Goal: Transaction & Acquisition: Purchase product/service

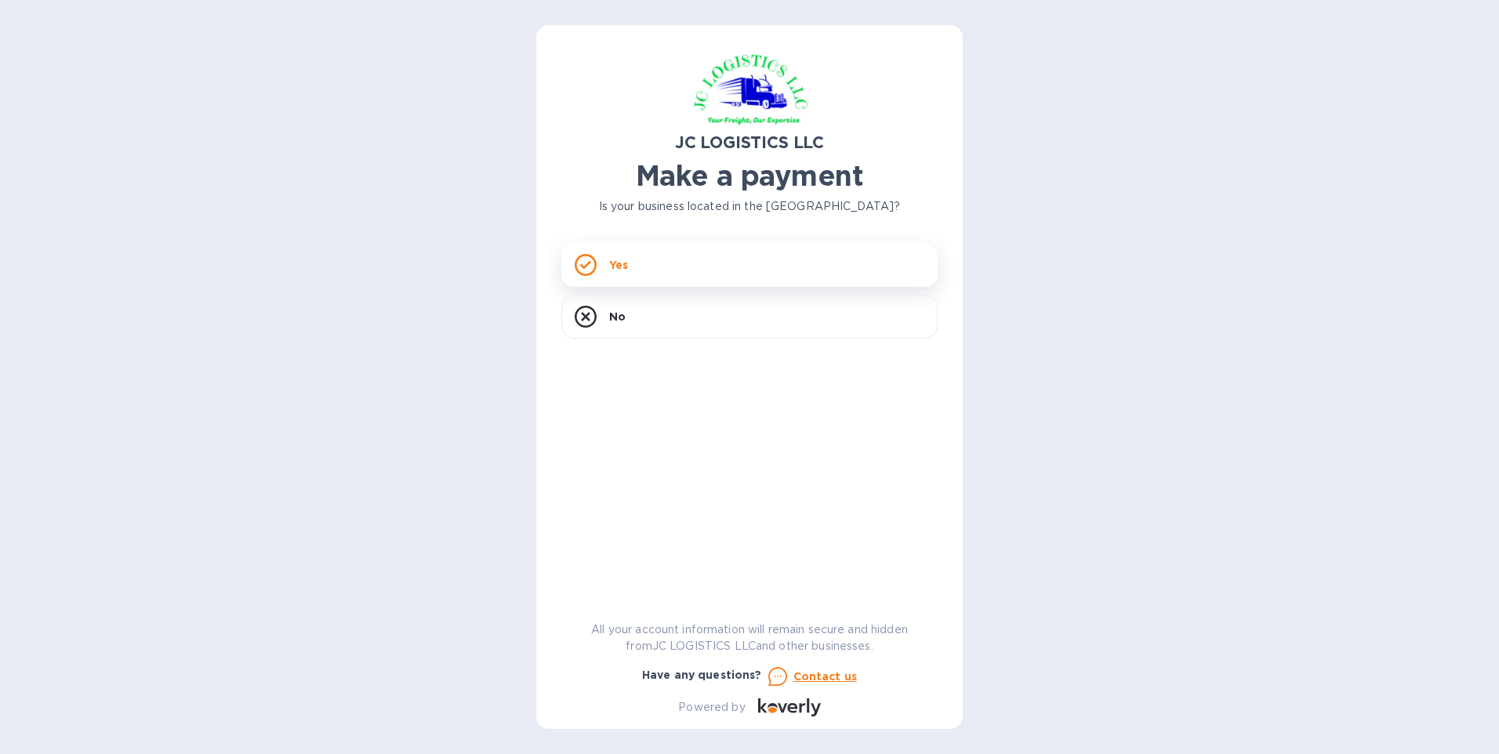
click at [655, 264] on div "Yes" at bounding box center [750, 265] width 376 height 44
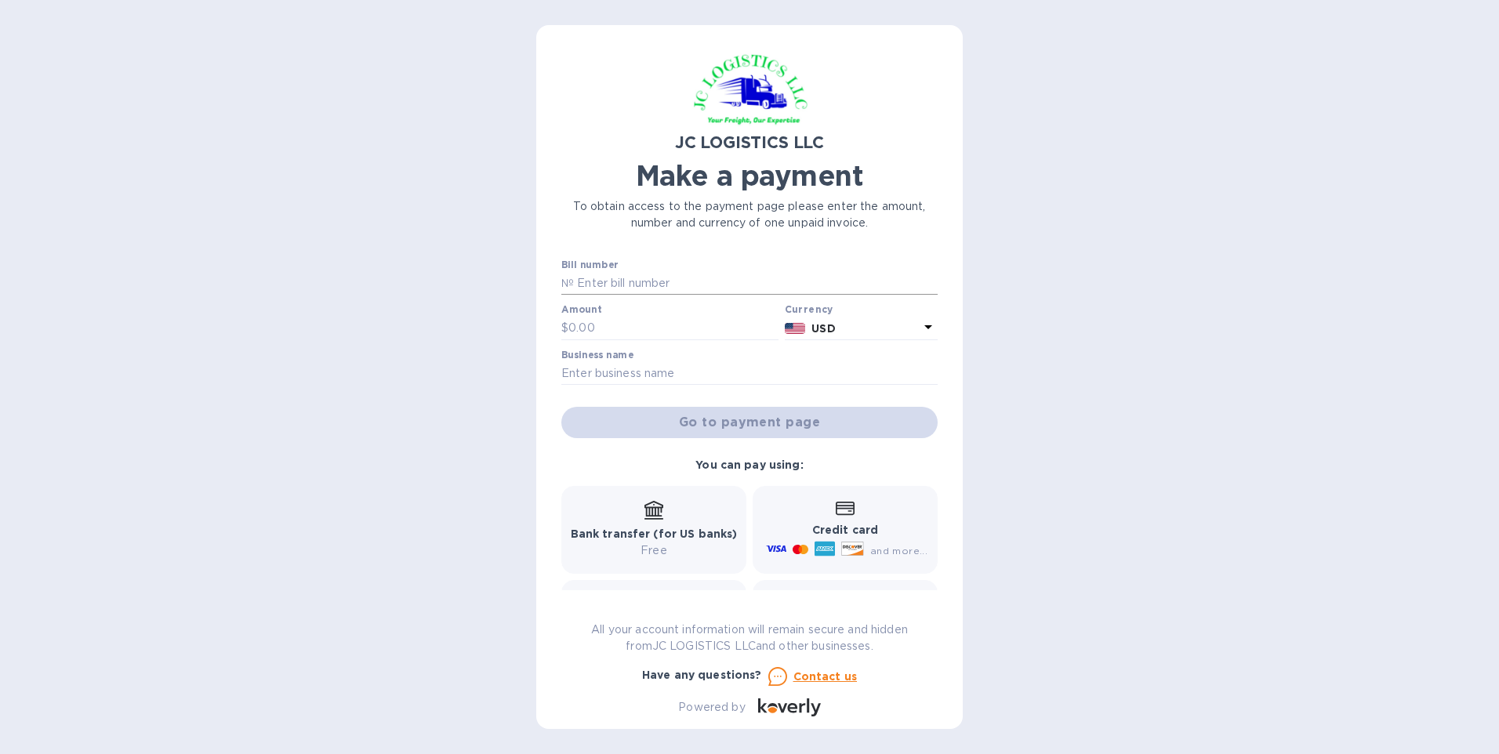
click at [667, 286] on input "text" at bounding box center [756, 284] width 364 height 24
type input "S25D006109"
click at [681, 318] on input "text" at bounding box center [674, 329] width 210 height 24
type input "1,000.00"
click at [683, 361] on div "Business name" at bounding box center [750, 368] width 376 height 36
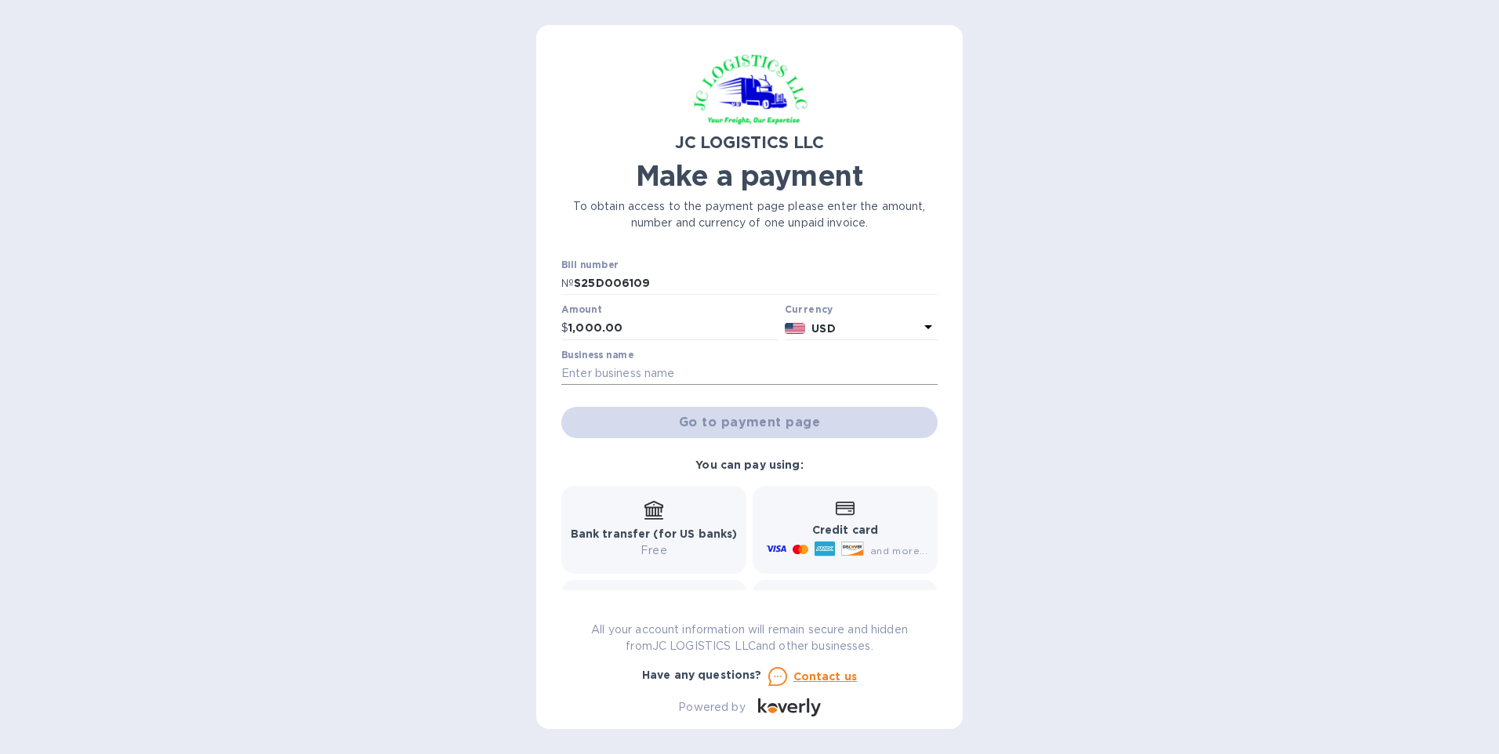
click at [672, 371] on input "text" at bounding box center [750, 374] width 376 height 24
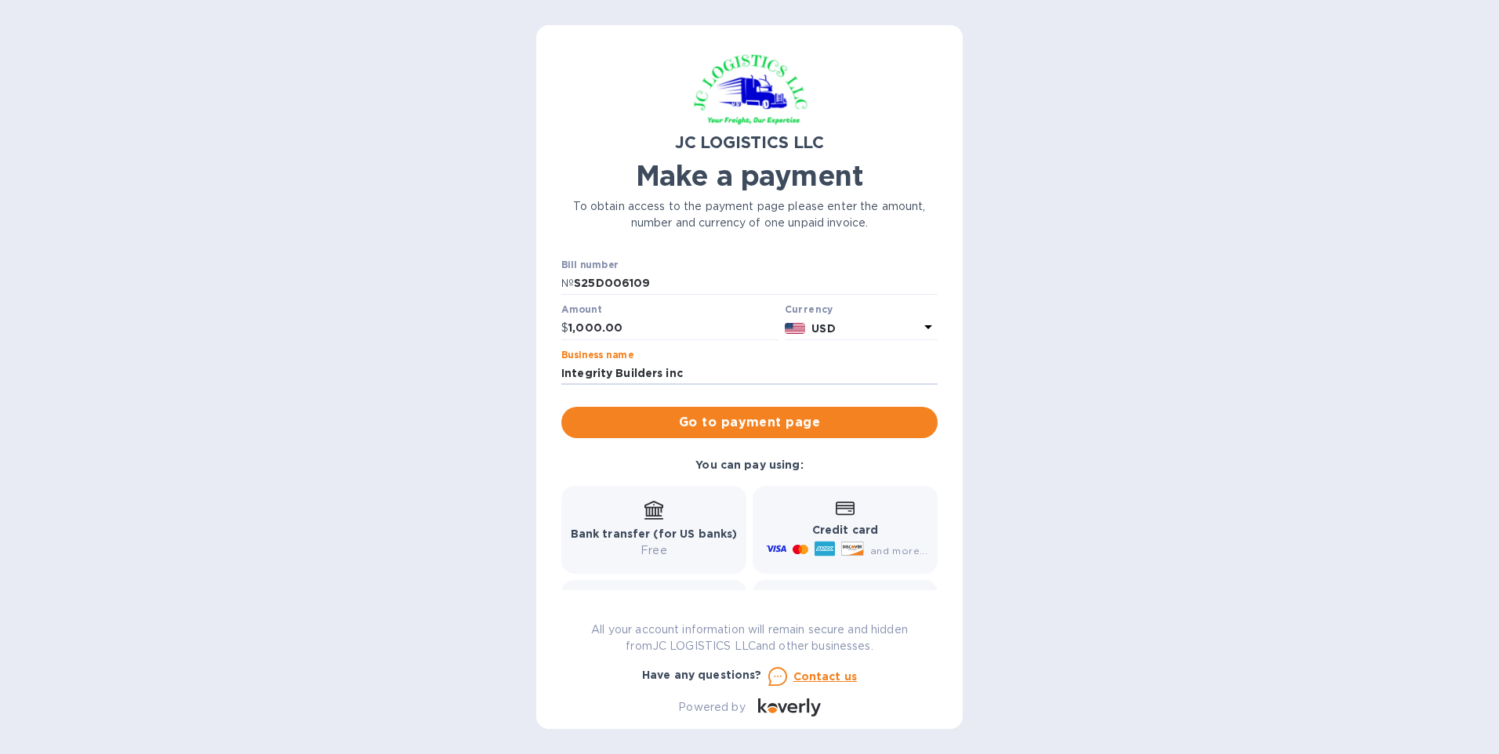
type input "Integrity Builders inc"
click at [502, 465] on div "JC LOGISTICS LLC Make a payment To obtain access to the payment page please ent…" at bounding box center [749, 377] width 1499 height 754
click at [753, 415] on span "Go to payment page" at bounding box center [749, 422] width 351 height 19
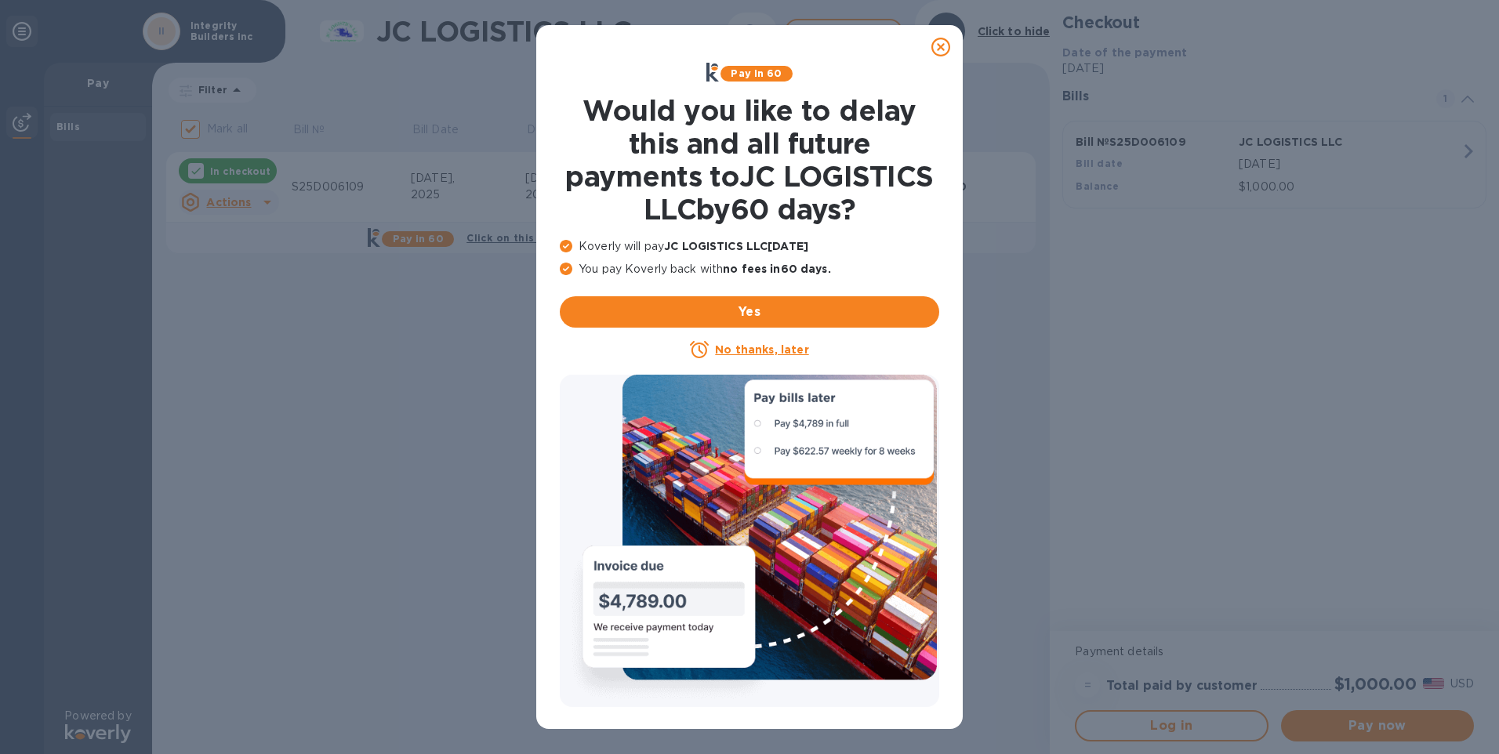
click at [940, 45] on icon at bounding box center [941, 47] width 19 height 19
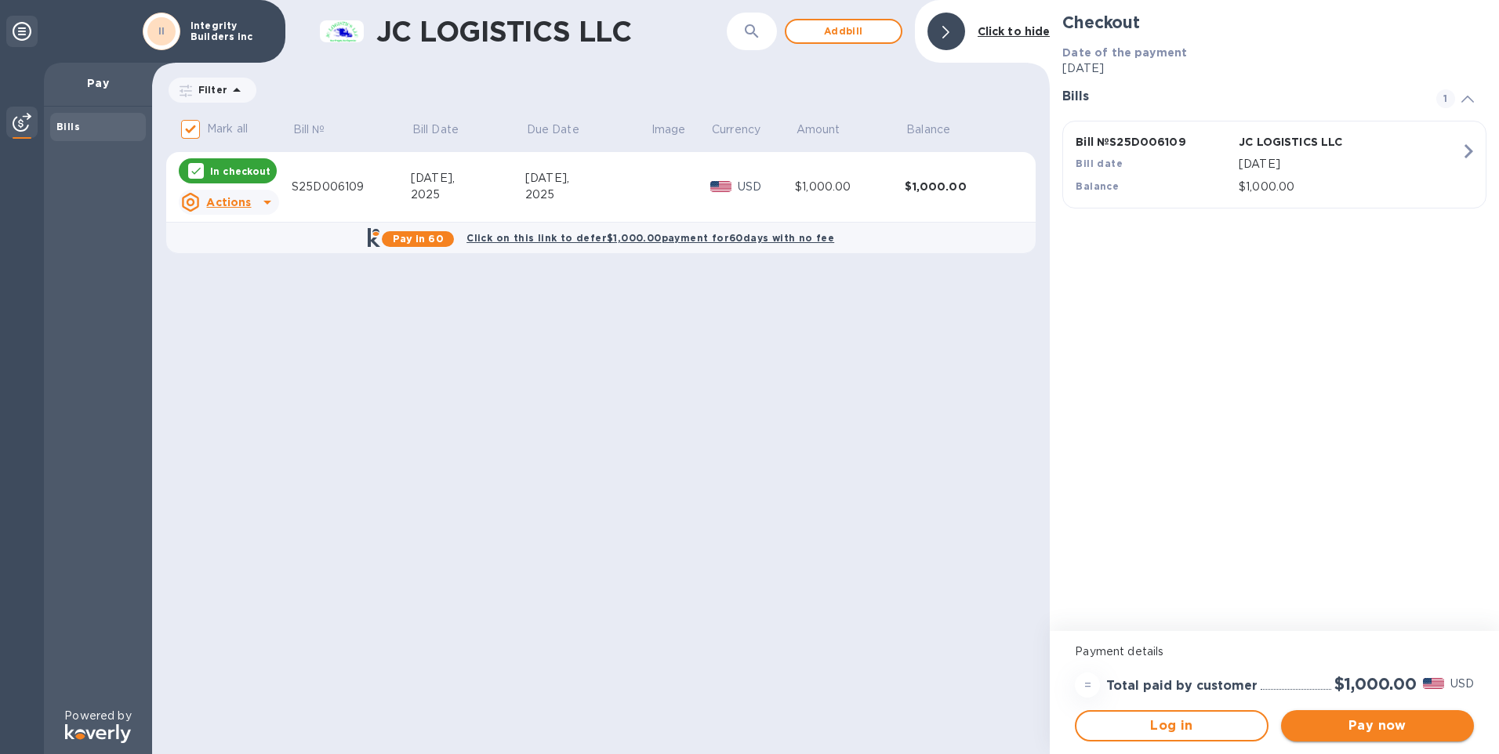
click at [1372, 735] on span "Pay now" at bounding box center [1378, 726] width 168 height 19
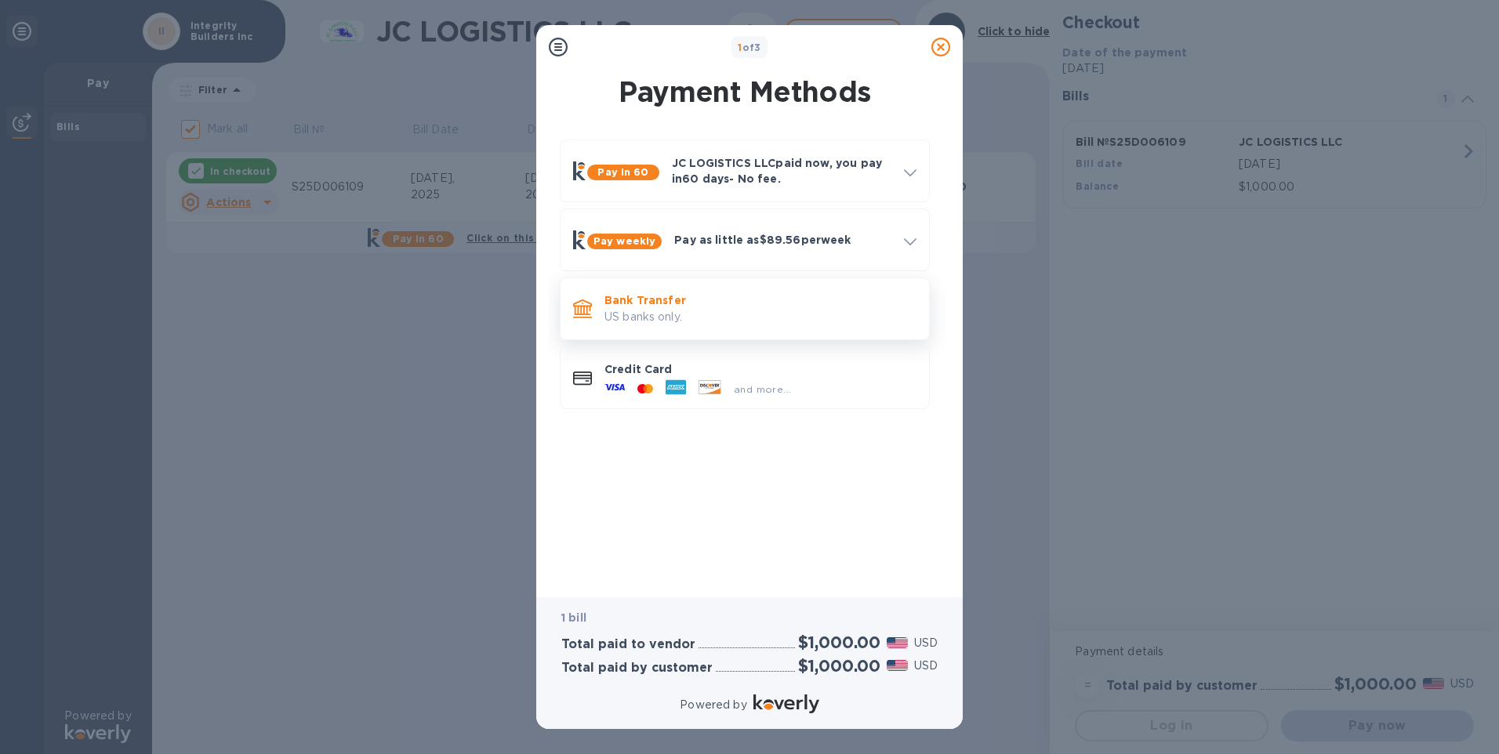
click at [640, 304] on p "Bank Transfer" at bounding box center [761, 301] width 312 height 16
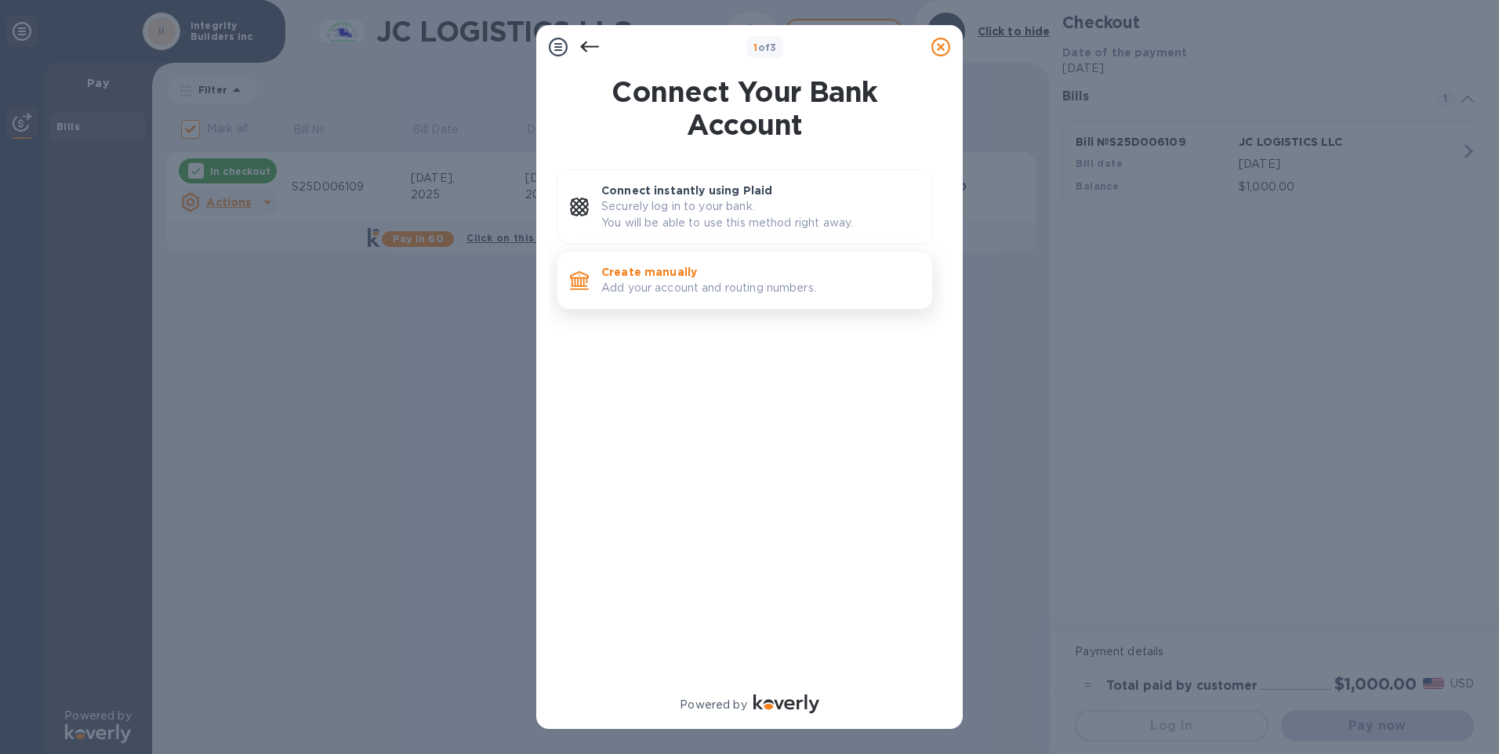
click at [647, 267] on p "Create manually" at bounding box center [761, 272] width 318 height 16
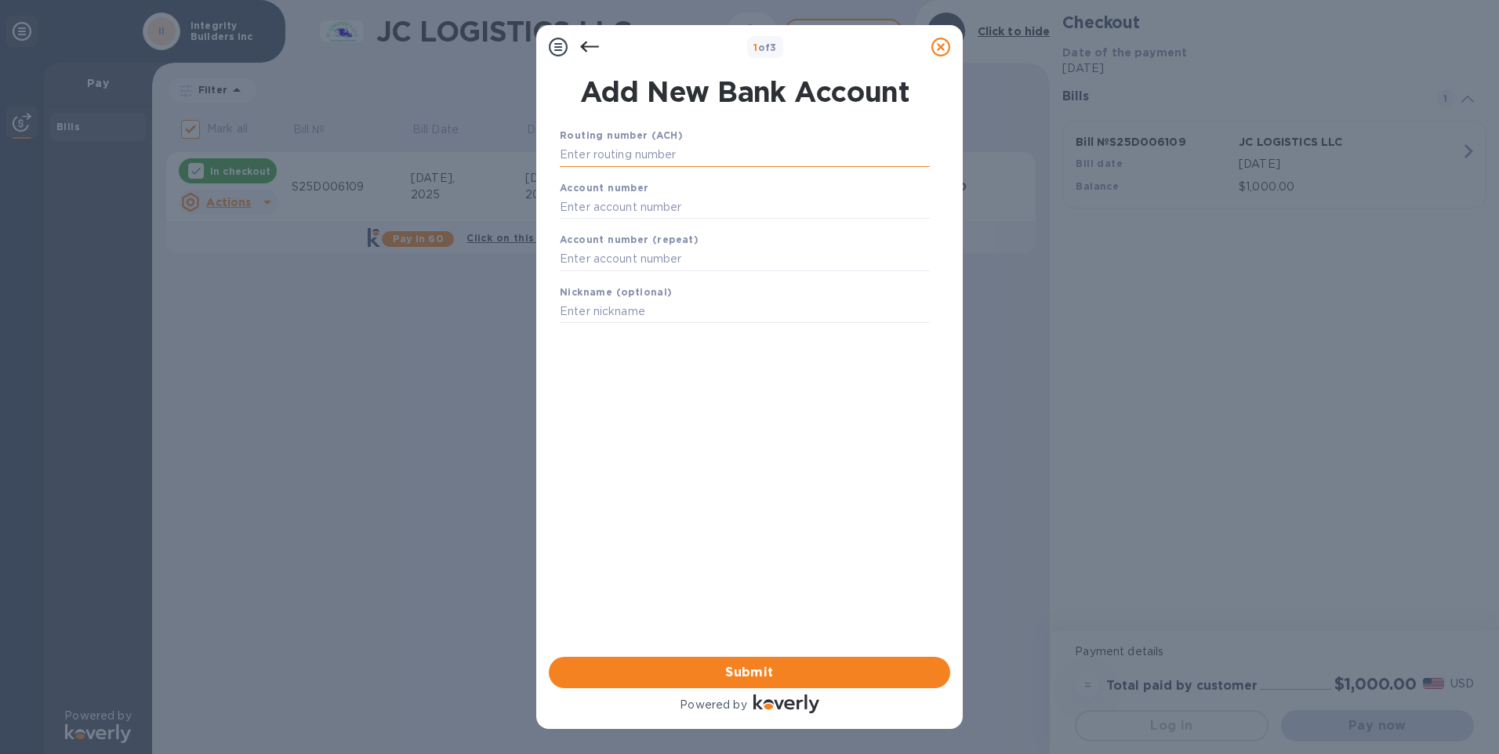
click at [660, 159] on input "text" at bounding box center [745, 156] width 370 height 24
type input "122235821"
click at [677, 227] on input "text" at bounding box center [745, 227] width 370 height 24
type input "157519163362"
click at [682, 278] on input "text" at bounding box center [745, 279] width 370 height 24
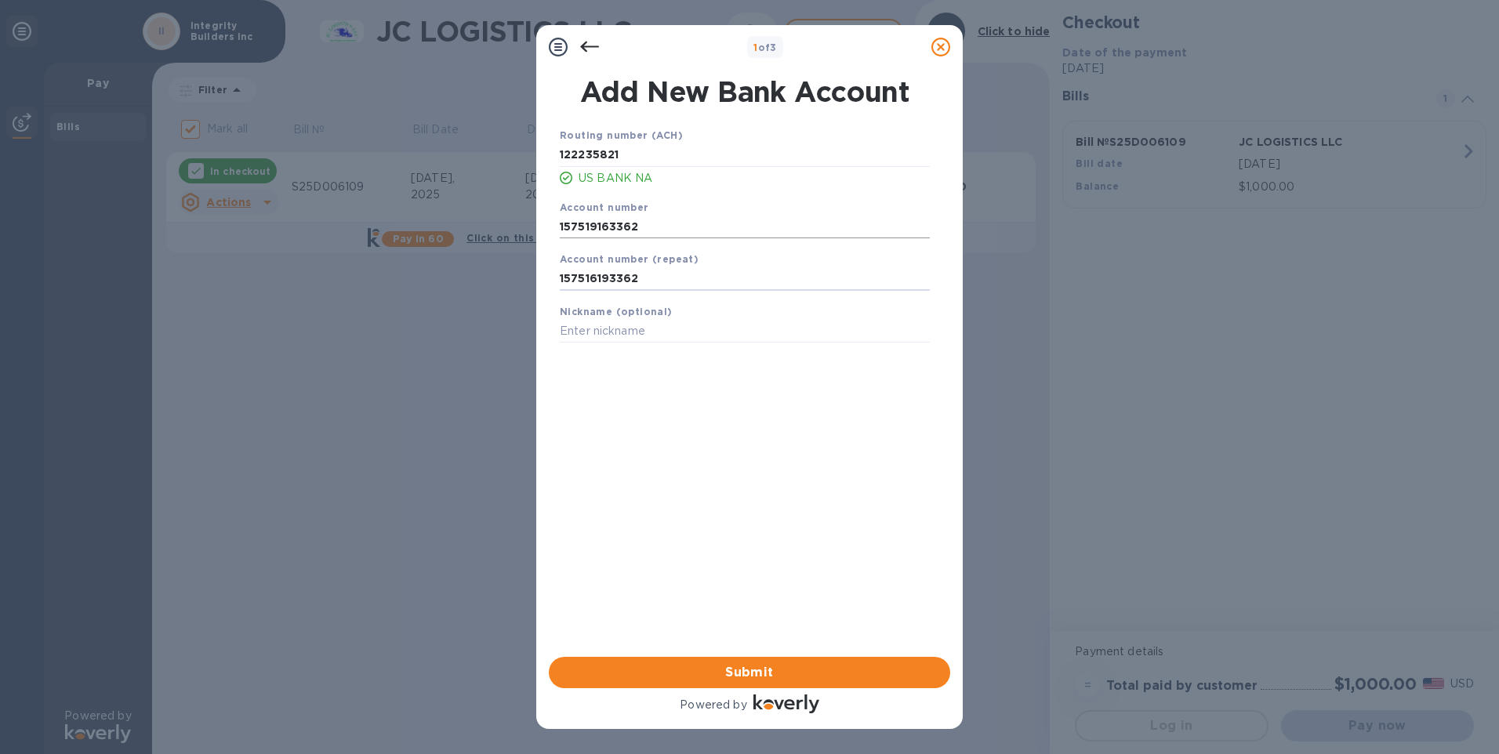
type input "157516193362"
click at [592, 225] on input "157519163362" at bounding box center [745, 227] width 370 height 24
click at [602, 231] on input "157516163362" at bounding box center [745, 227] width 370 height 24
type input "157516193362"
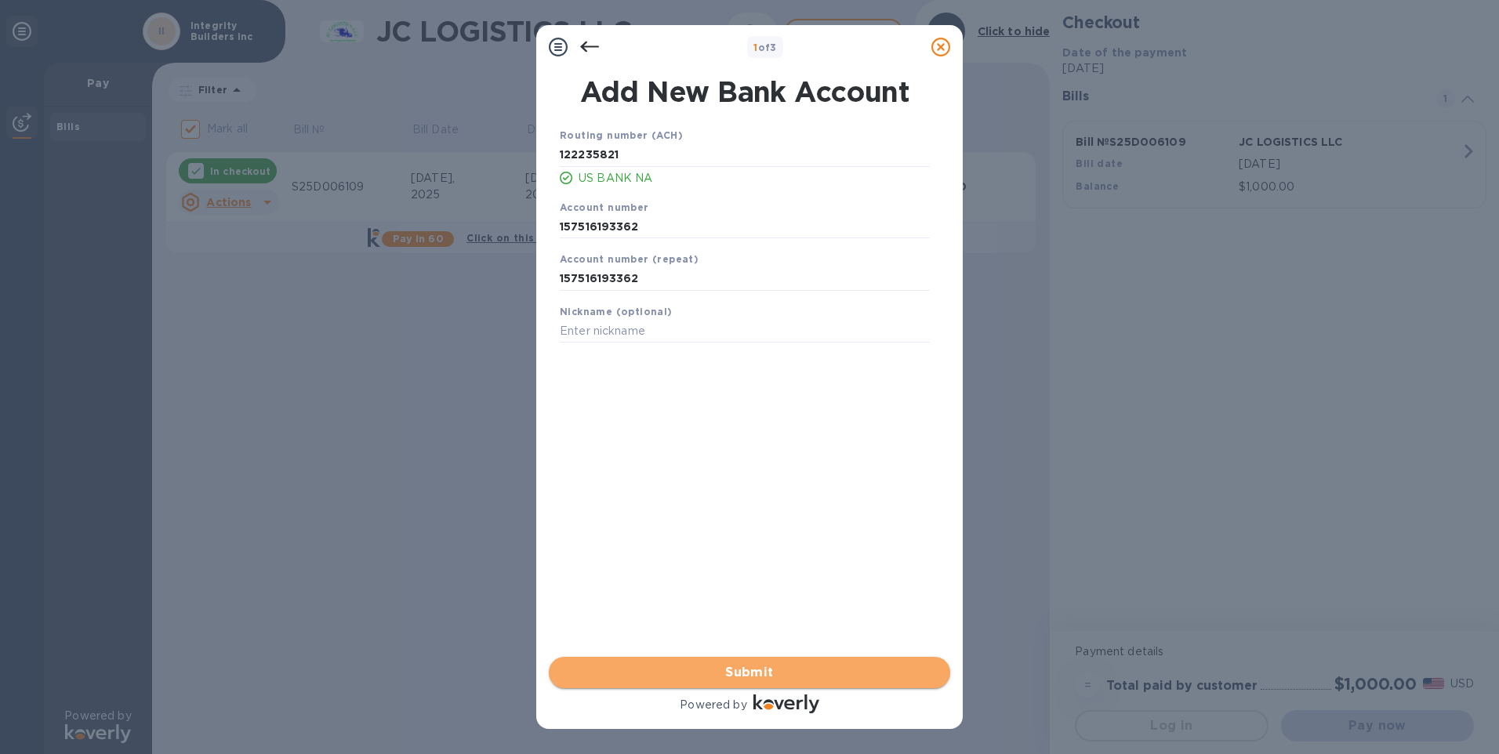
click at [771, 669] on span "Submit" at bounding box center [750, 672] width 376 height 19
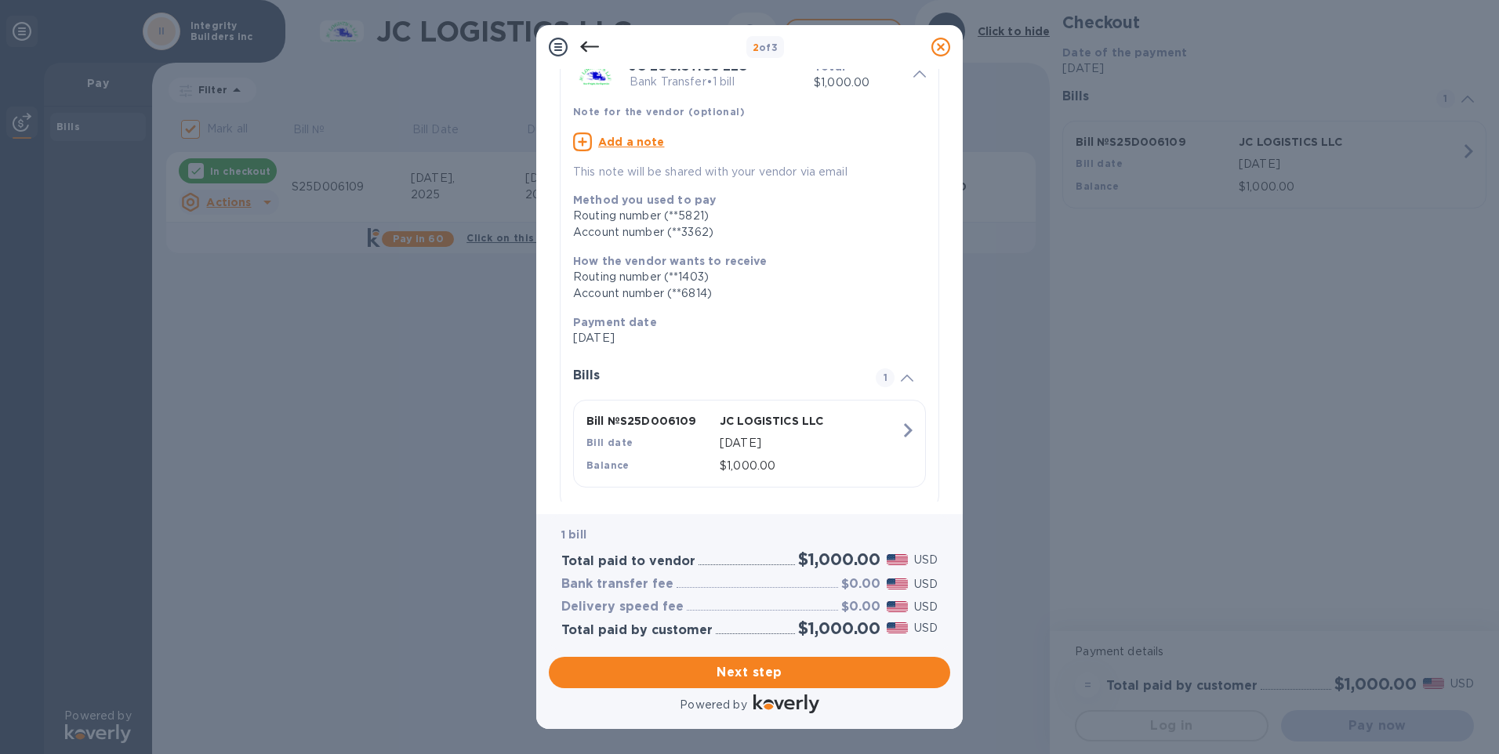
scroll to position [104, 0]
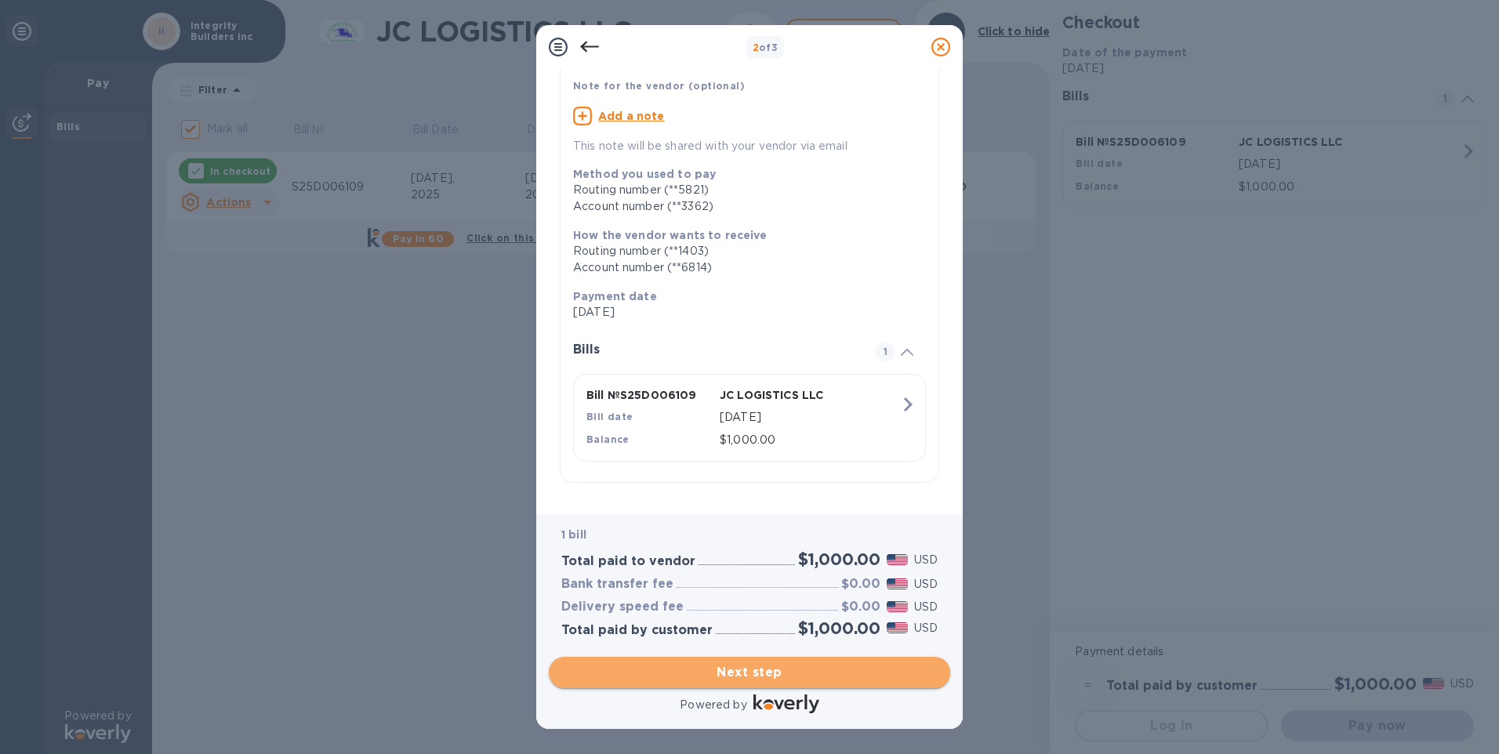
click at [745, 670] on span "Next step" at bounding box center [750, 672] width 376 height 19
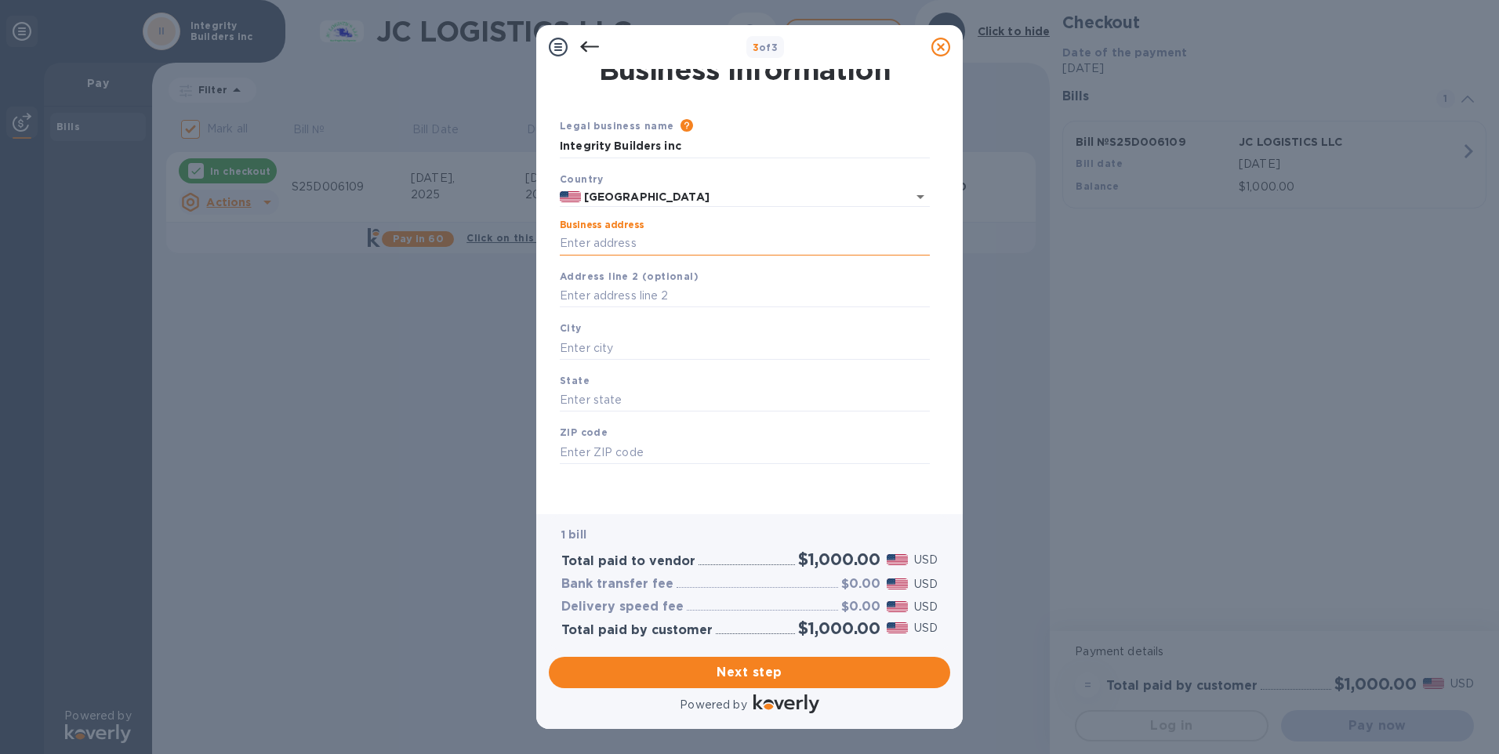
click at [682, 240] on input "Business address" at bounding box center [745, 244] width 370 height 24
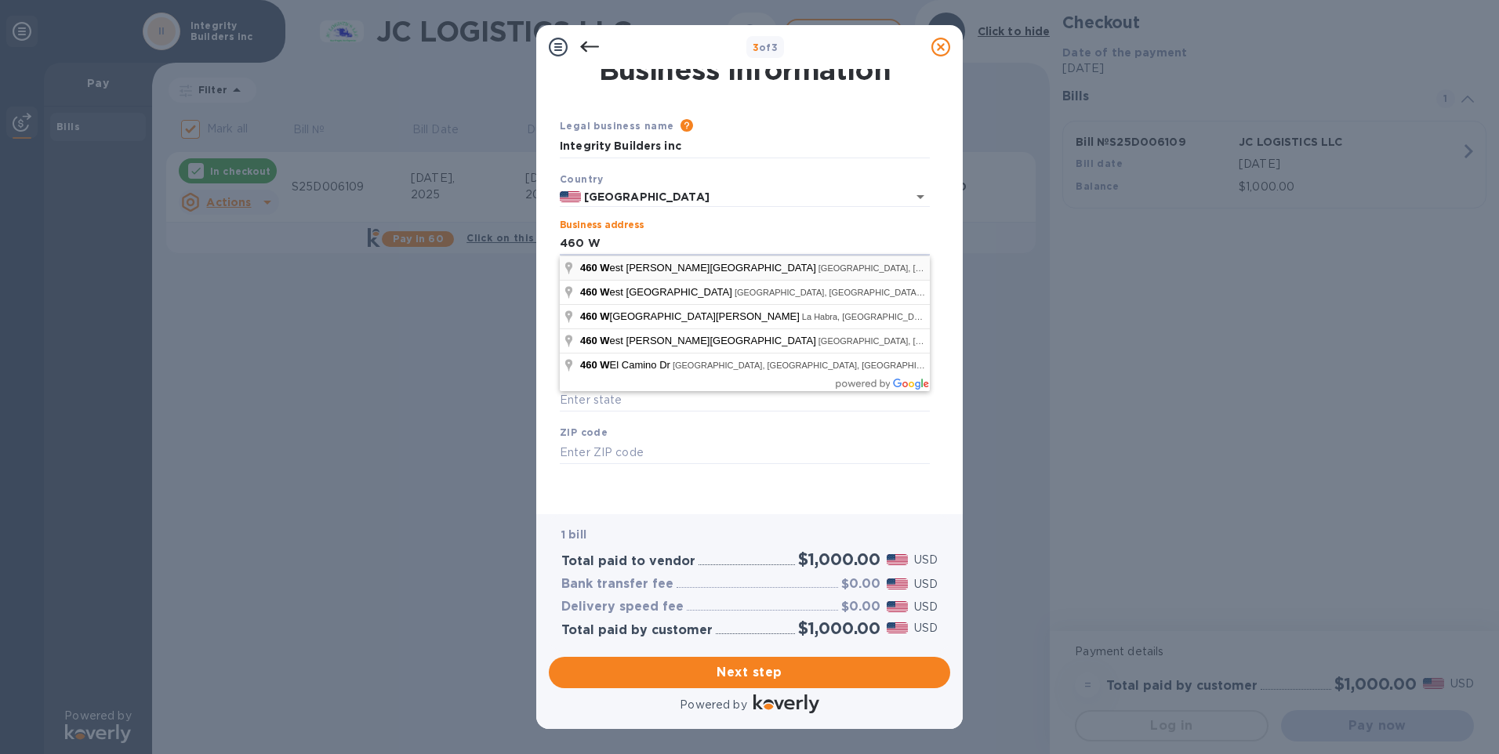
type input "460 West Lambert Road"
type input "Brea"
type input "CA"
type input "92821"
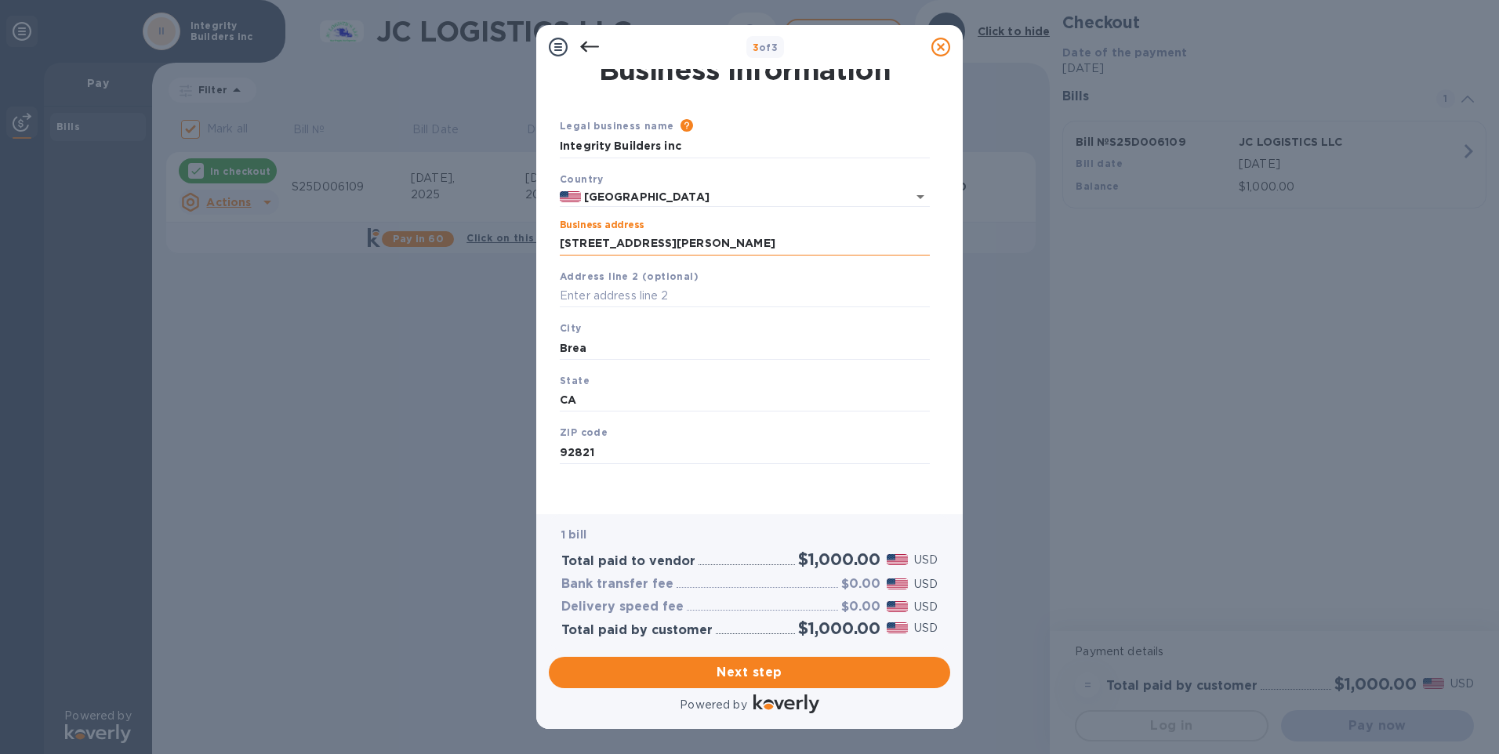
click at [748, 249] on input "460 West Lambert Road" at bounding box center [745, 244] width 370 height 24
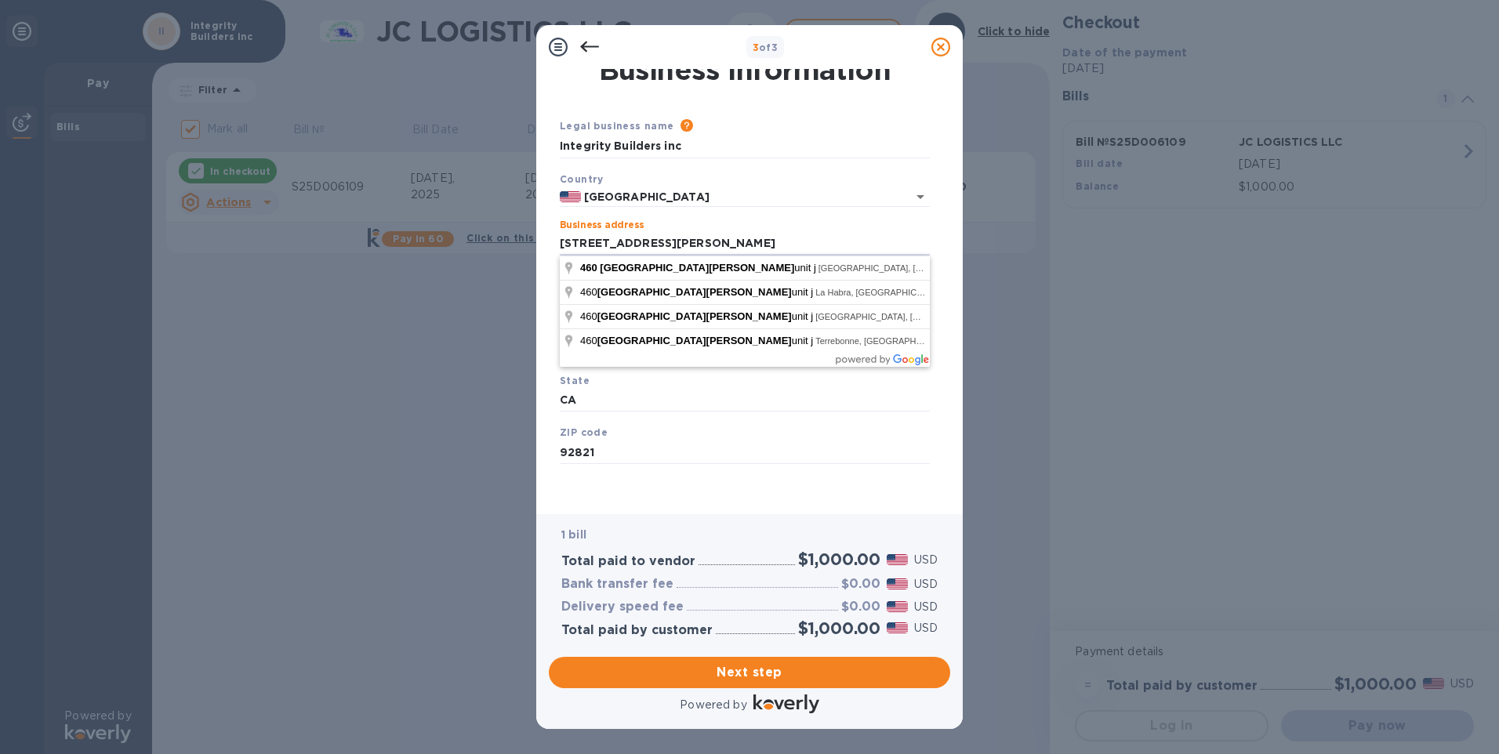
type input "460 West Lambert Road Unit J"
click at [725, 420] on div "ZIP code 92821" at bounding box center [745, 444] width 383 height 53
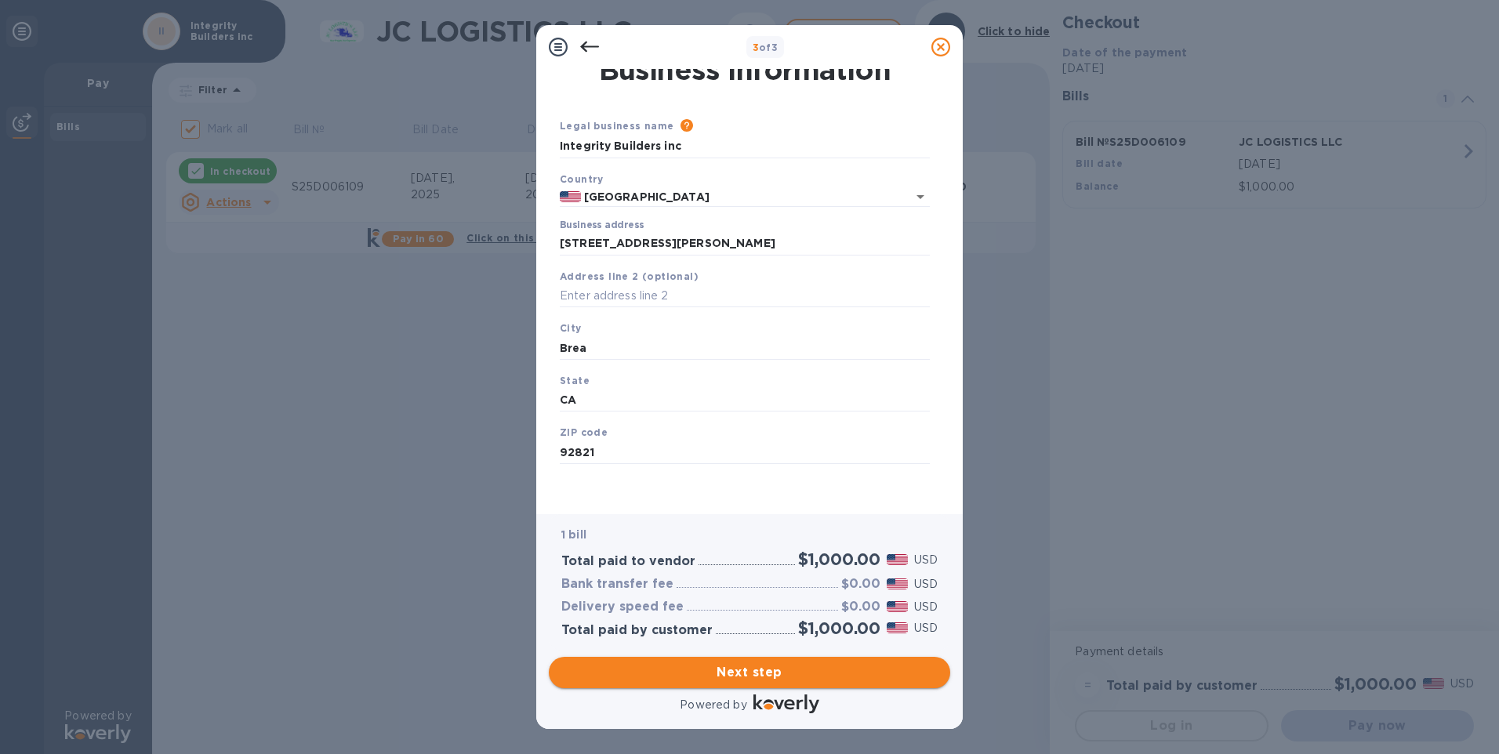
click at [756, 662] on button "Next step" at bounding box center [750, 672] width 402 height 31
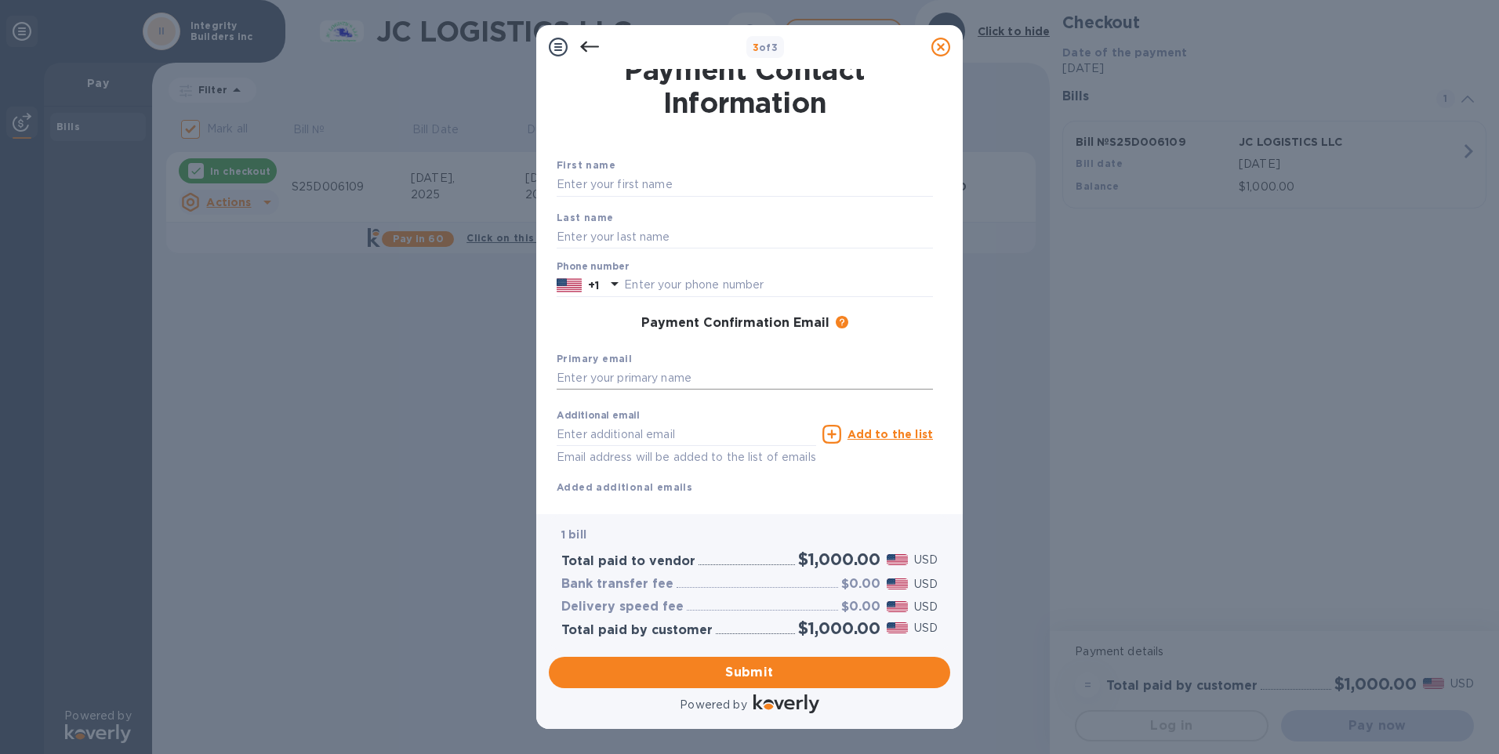
click at [696, 380] on input "text" at bounding box center [745, 379] width 376 height 24
type input "rnance@ibuilders.net"
type input "Rhona"
type input "Nance"
type input "7145822289"
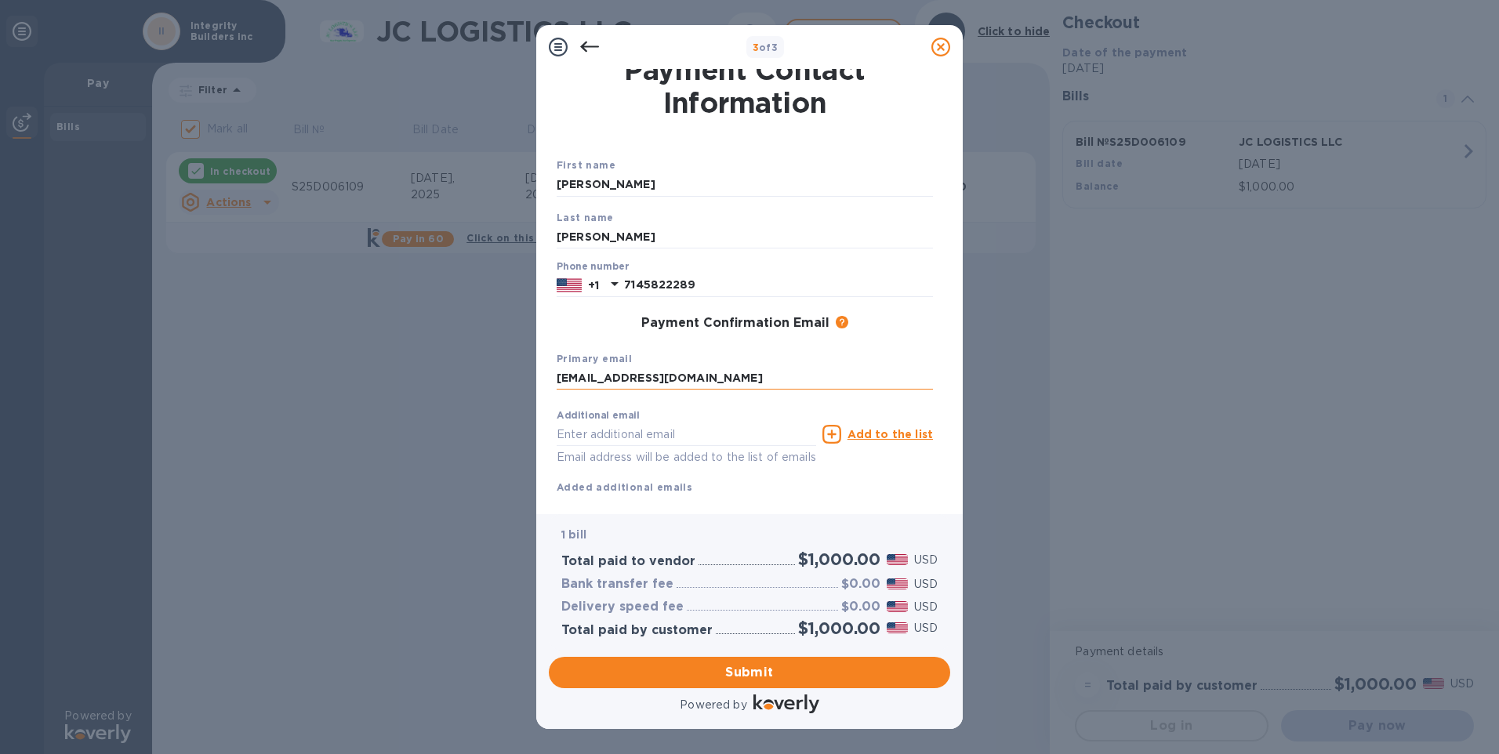
type input "rnance@ibuilders.net"
click at [730, 676] on span "Submit" at bounding box center [750, 672] width 376 height 19
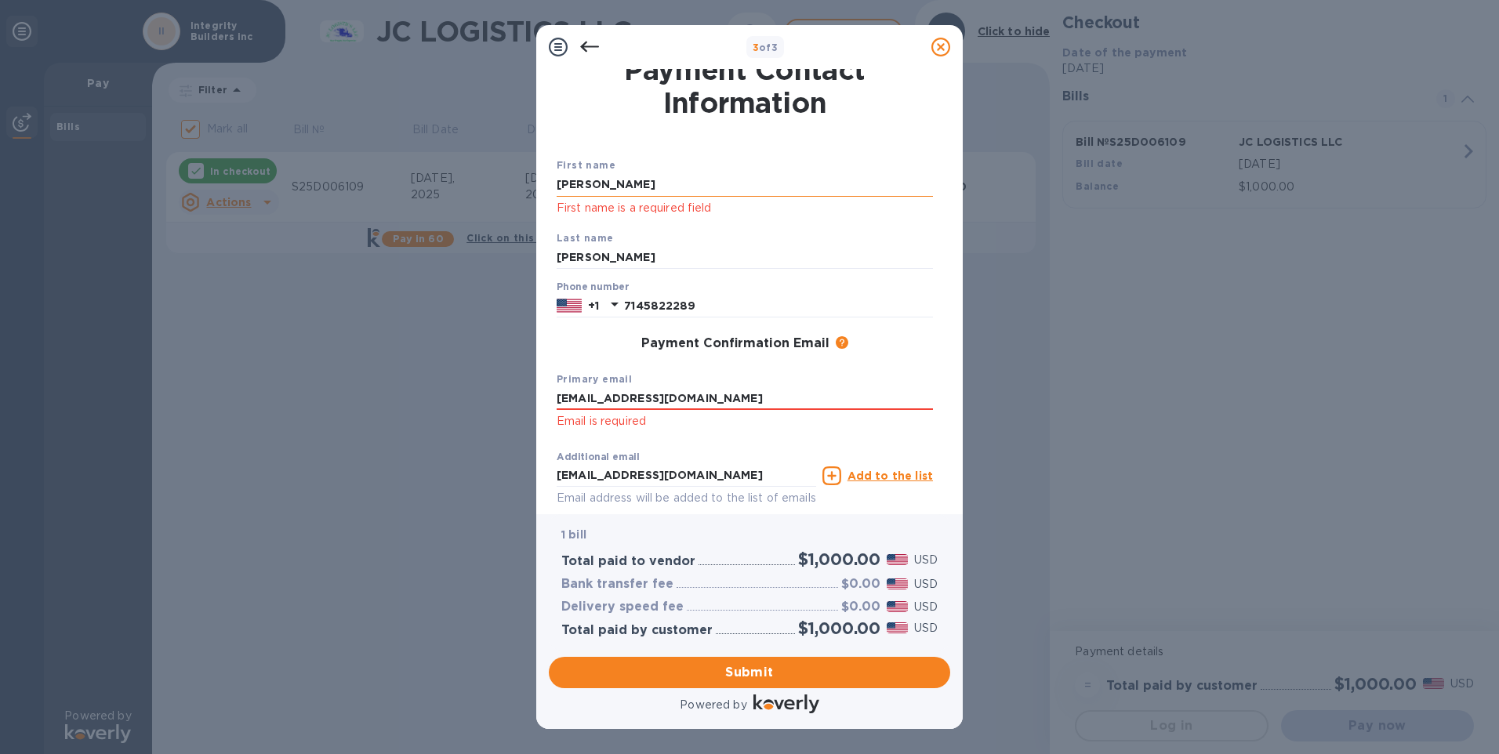
click at [722, 181] on input "Rhona" at bounding box center [745, 185] width 376 height 24
click at [418, 264] on div "3 of 3 Payment Contact Information First name Rhona First name is a required fi…" at bounding box center [749, 377] width 1499 height 754
click at [755, 667] on span "Submit" at bounding box center [750, 672] width 376 height 19
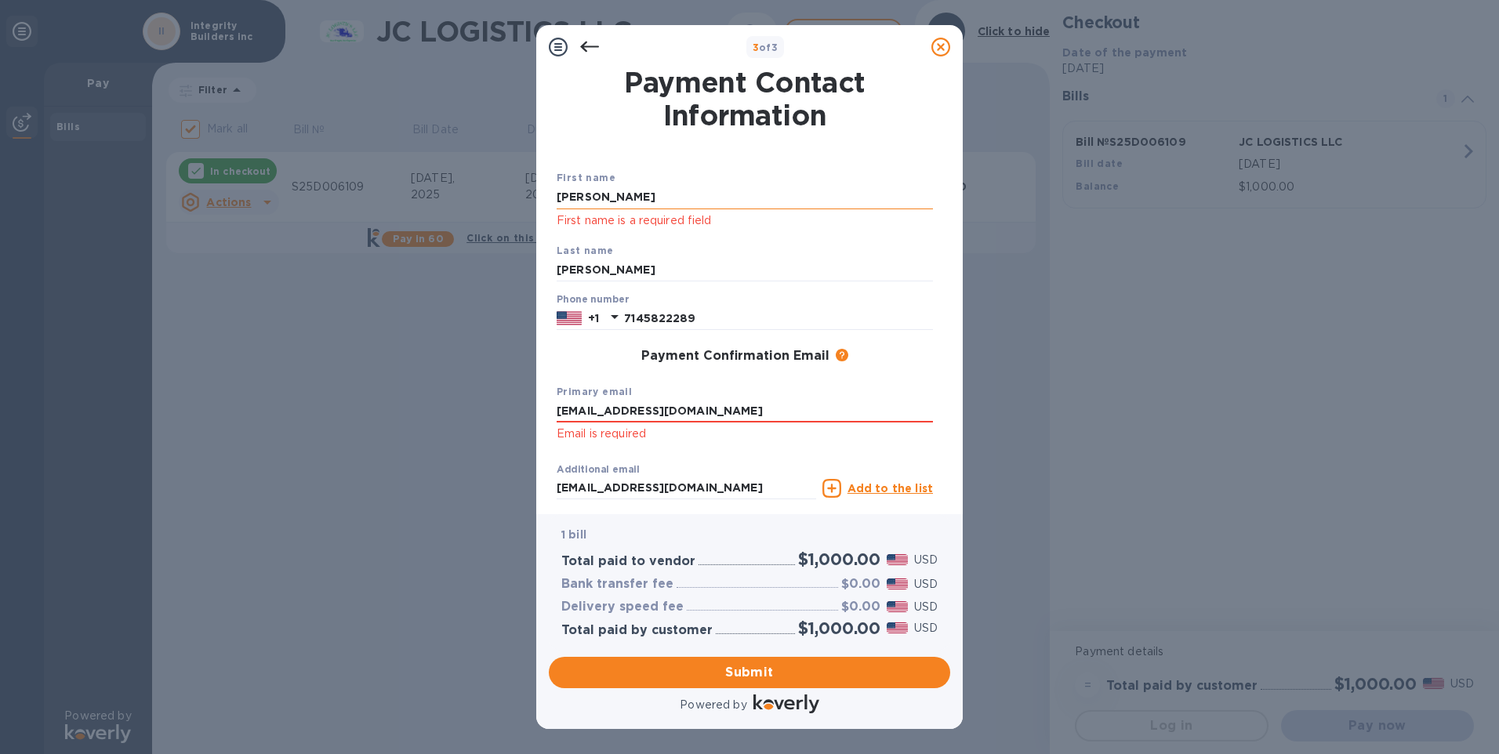
click at [617, 195] on input "Rhona" at bounding box center [745, 198] width 376 height 24
type input "R"
type input "Rhona"
click at [557, 270] on input "Nance" at bounding box center [745, 271] width 376 height 24
click at [688, 452] on div "Additional email rnance@ibuilders.net Email address will be added to the list o…" at bounding box center [745, 503] width 389 height 106
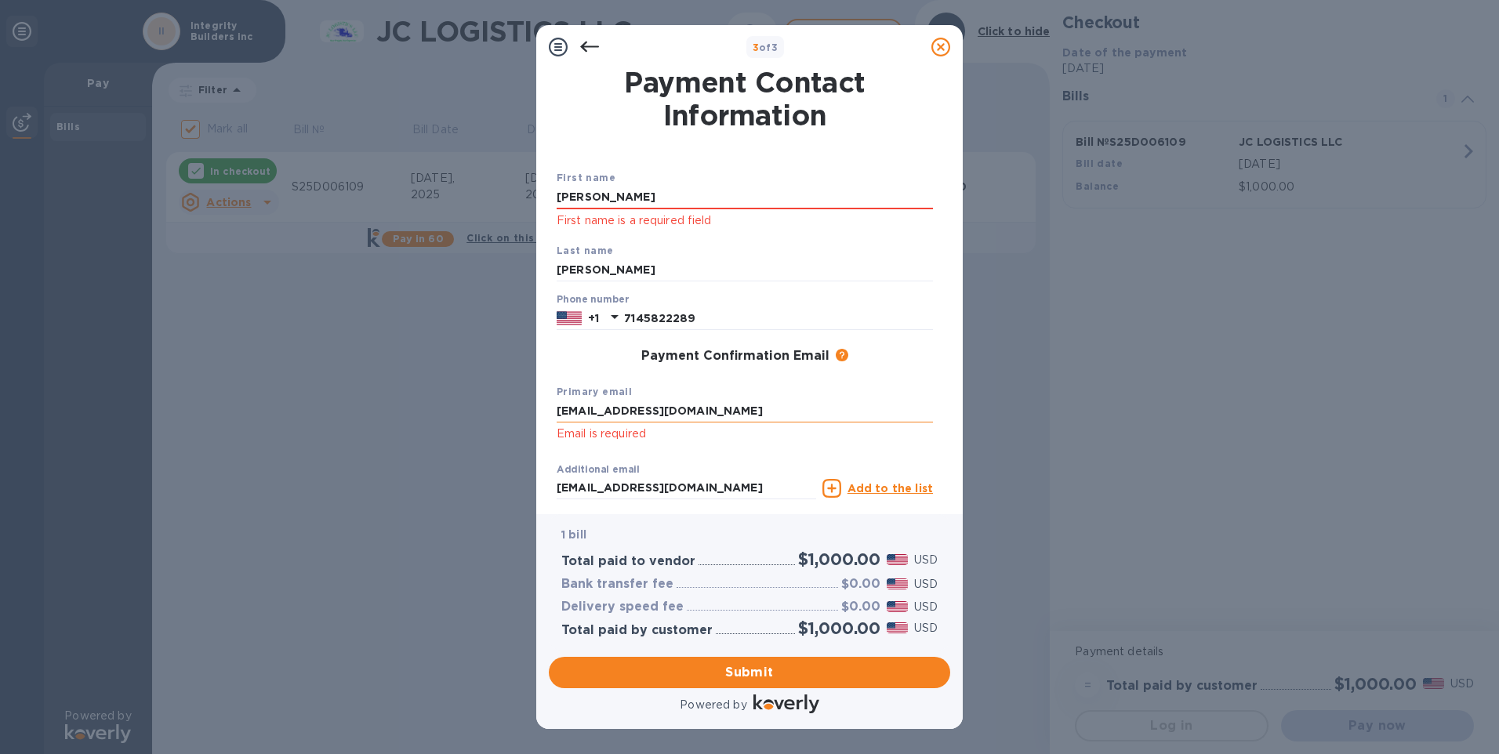
click at [678, 409] on input "rnance@ibuilders.net" at bounding box center [745, 412] width 376 height 24
click at [688, 443] on p "Email is required" at bounding box center [745, 434] width 376 height 18
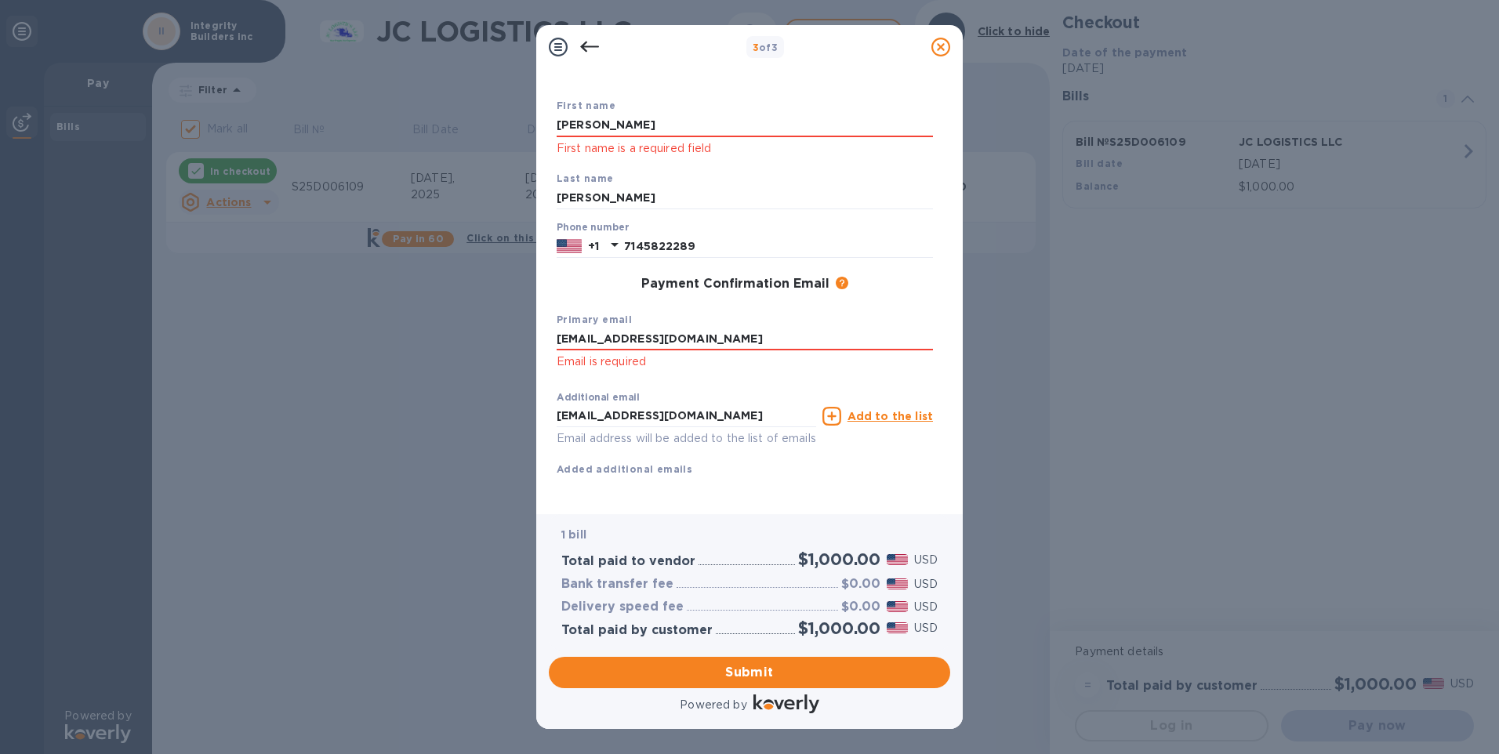
scroll to position [91, 0]
click at [744, 680] on span "Submit" at bounding box center [750, 672] width 376 height 19
click at [711, 328] on input "rnance@ibuilders.net" at bounding box center [745, 340] width 376 height 24
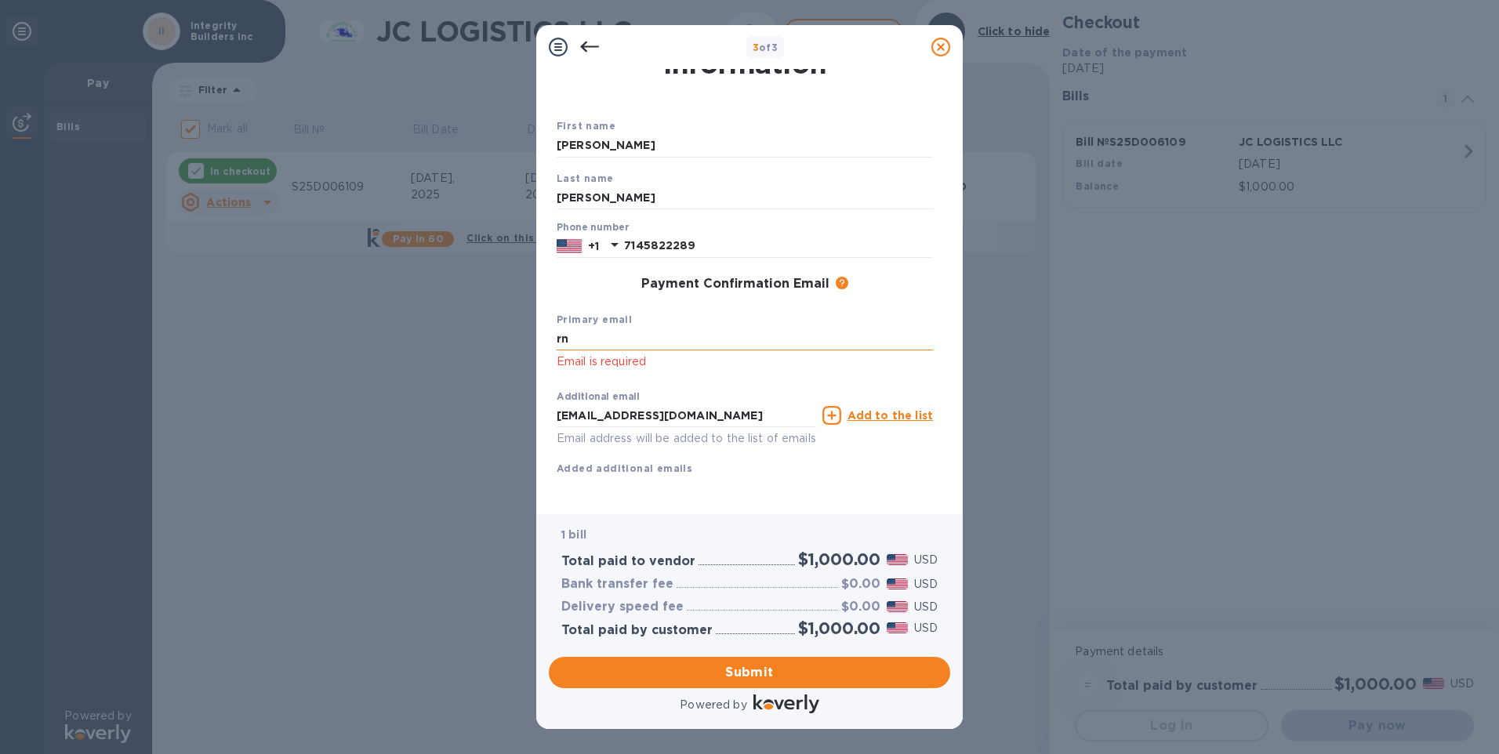
type input "r"
type input "rnance@ibuilders.net"
click at [580, 482] on div "First name Rhona Last name Nance Phone number +1 7145822289 Payment Confirmatio…" at bounding box center [745, 310] width 376 height 384
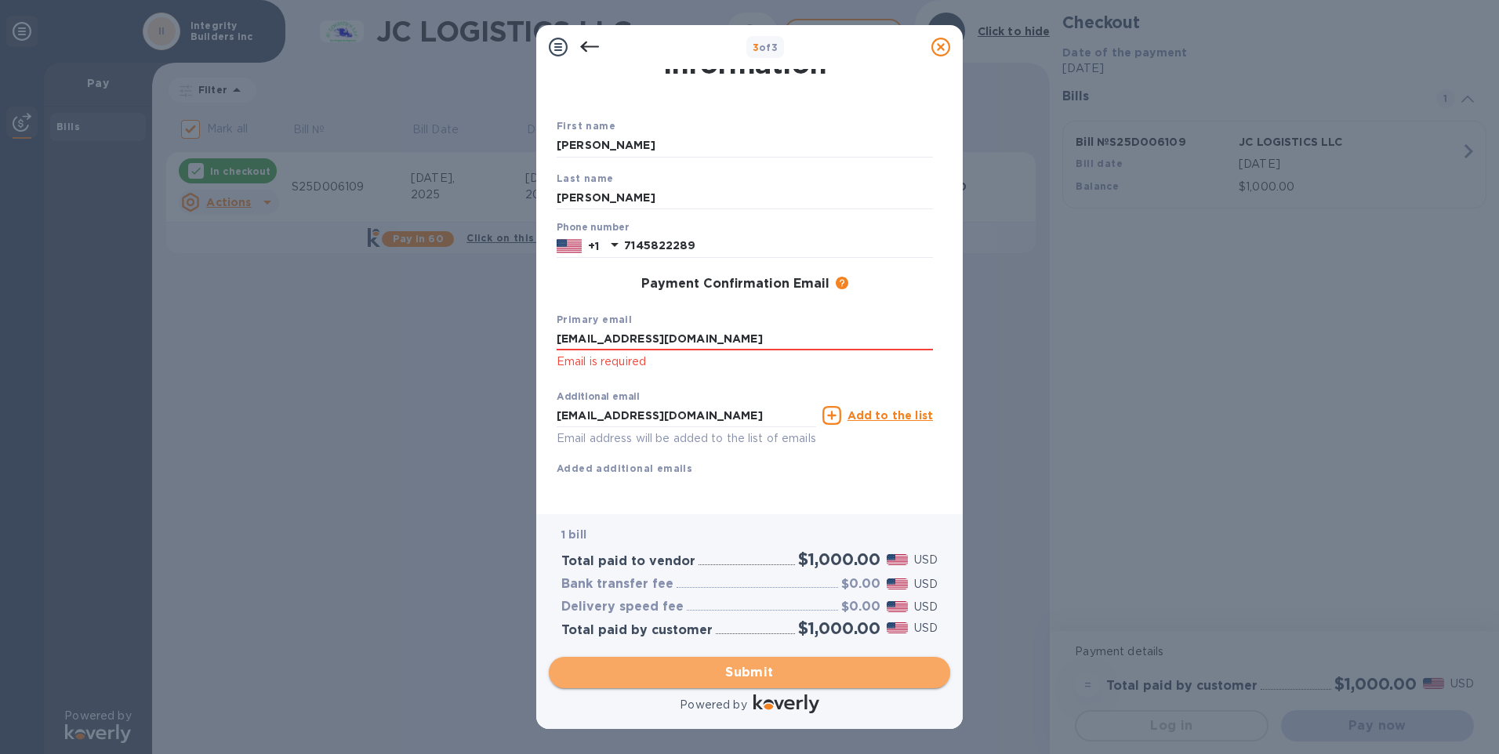
click at [762, 671] on span "Submit" at bounding box center [750, 672] width 376 height 19
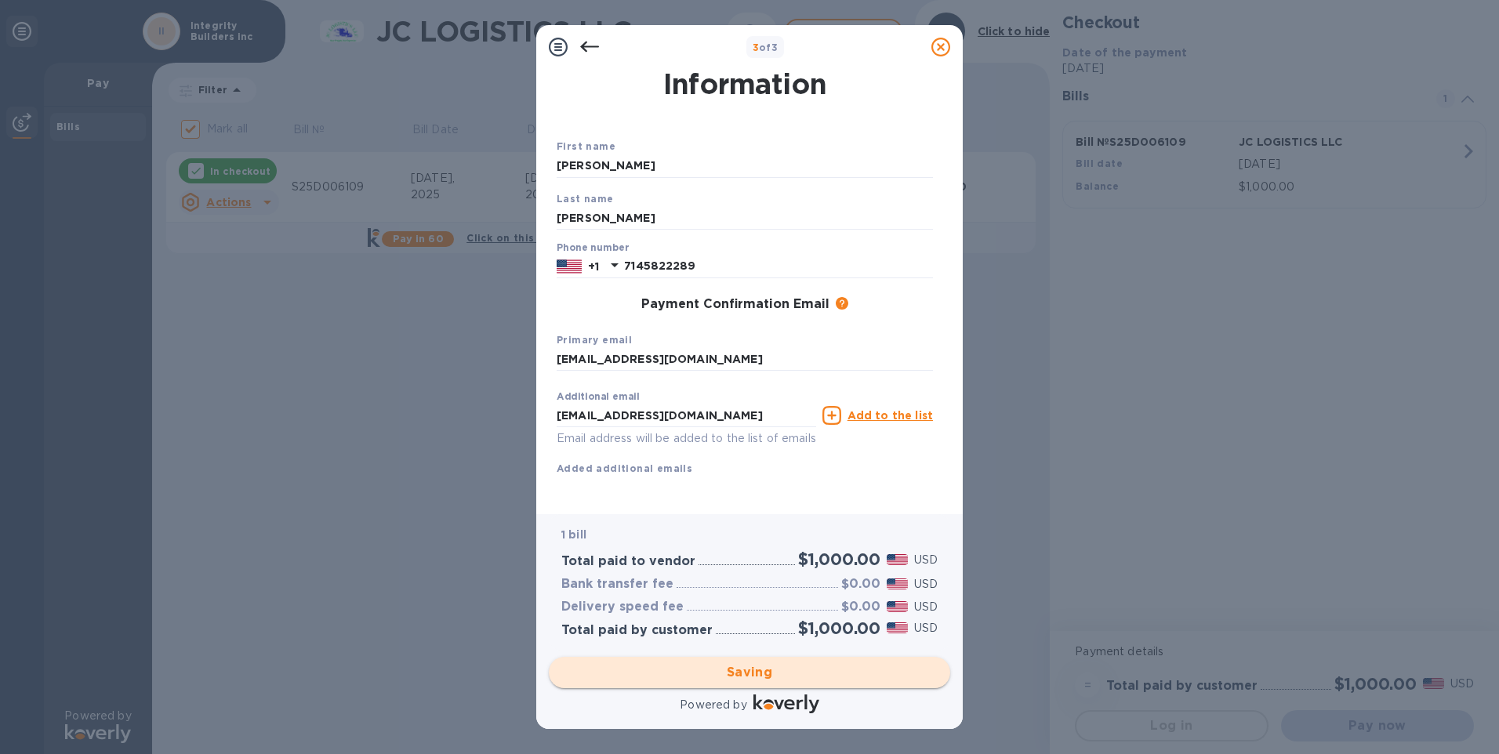
checkbox input "false"
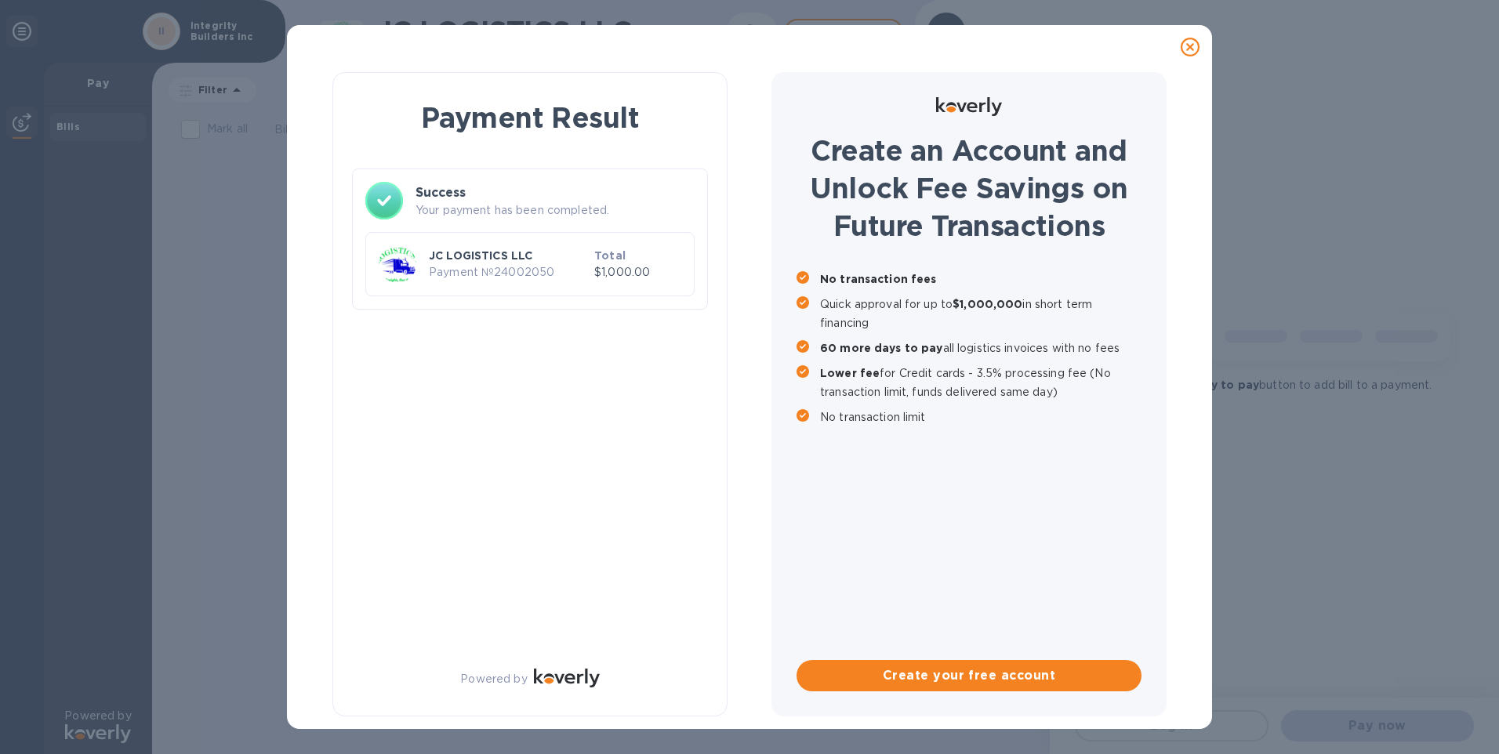
scroll to position [0, 0]
